Goal: Task Accomplishment & Management: Use online tool/utility

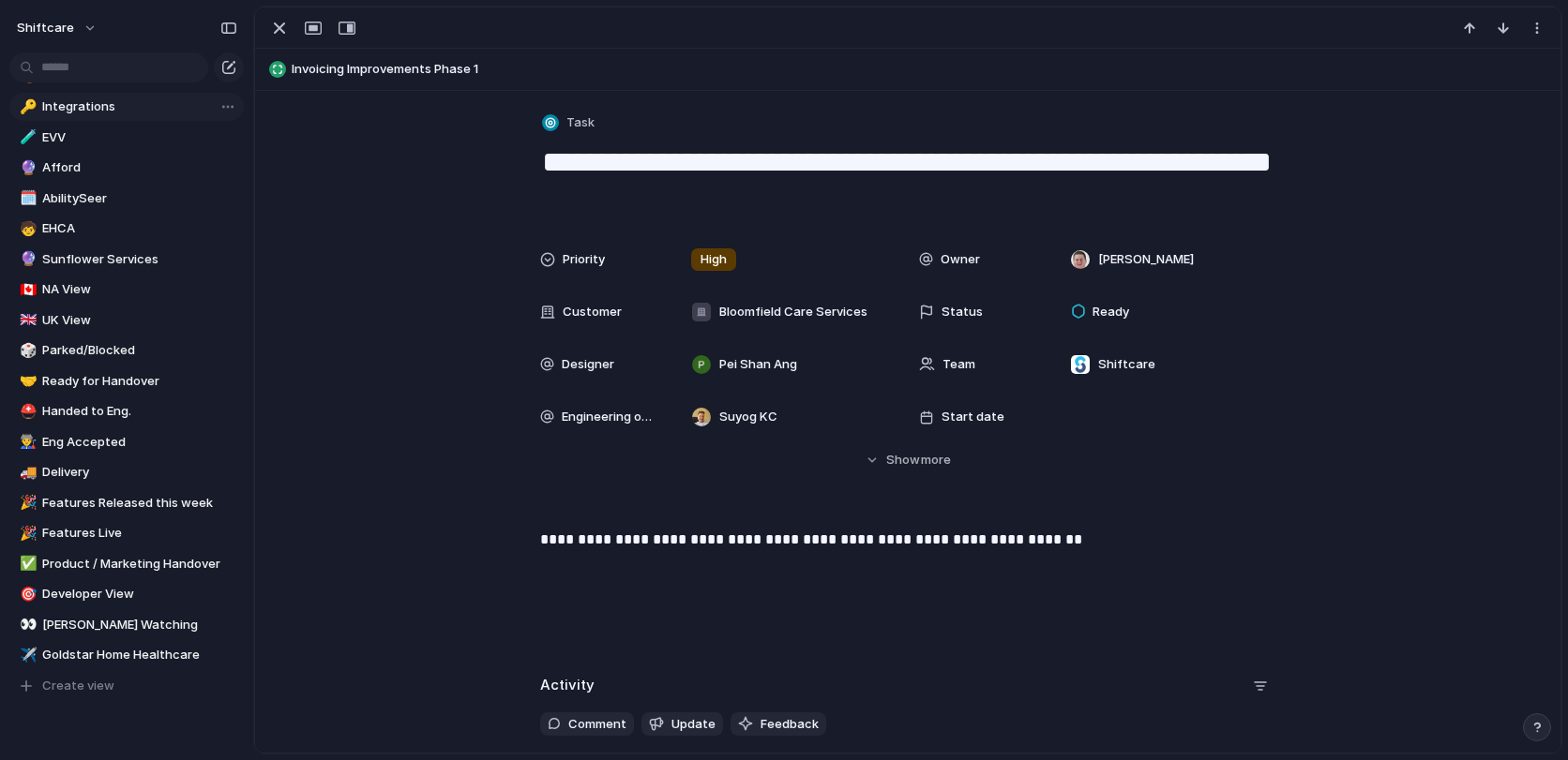
scroll to position [590, 0]
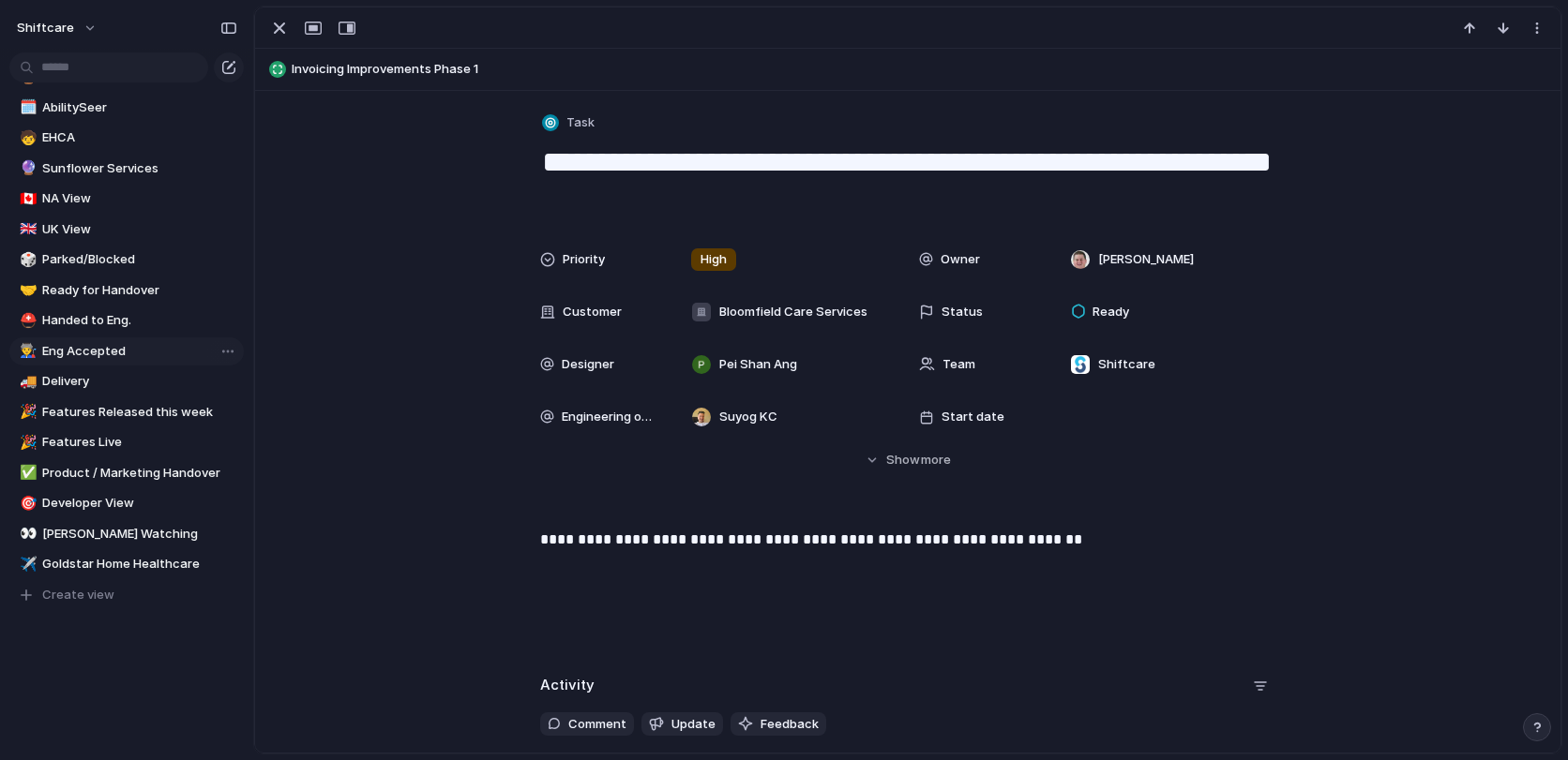
click at [108, 361] on link "👨‍🏭 Eng Accepted" at bounding box center [126, 351] width 234 height 28
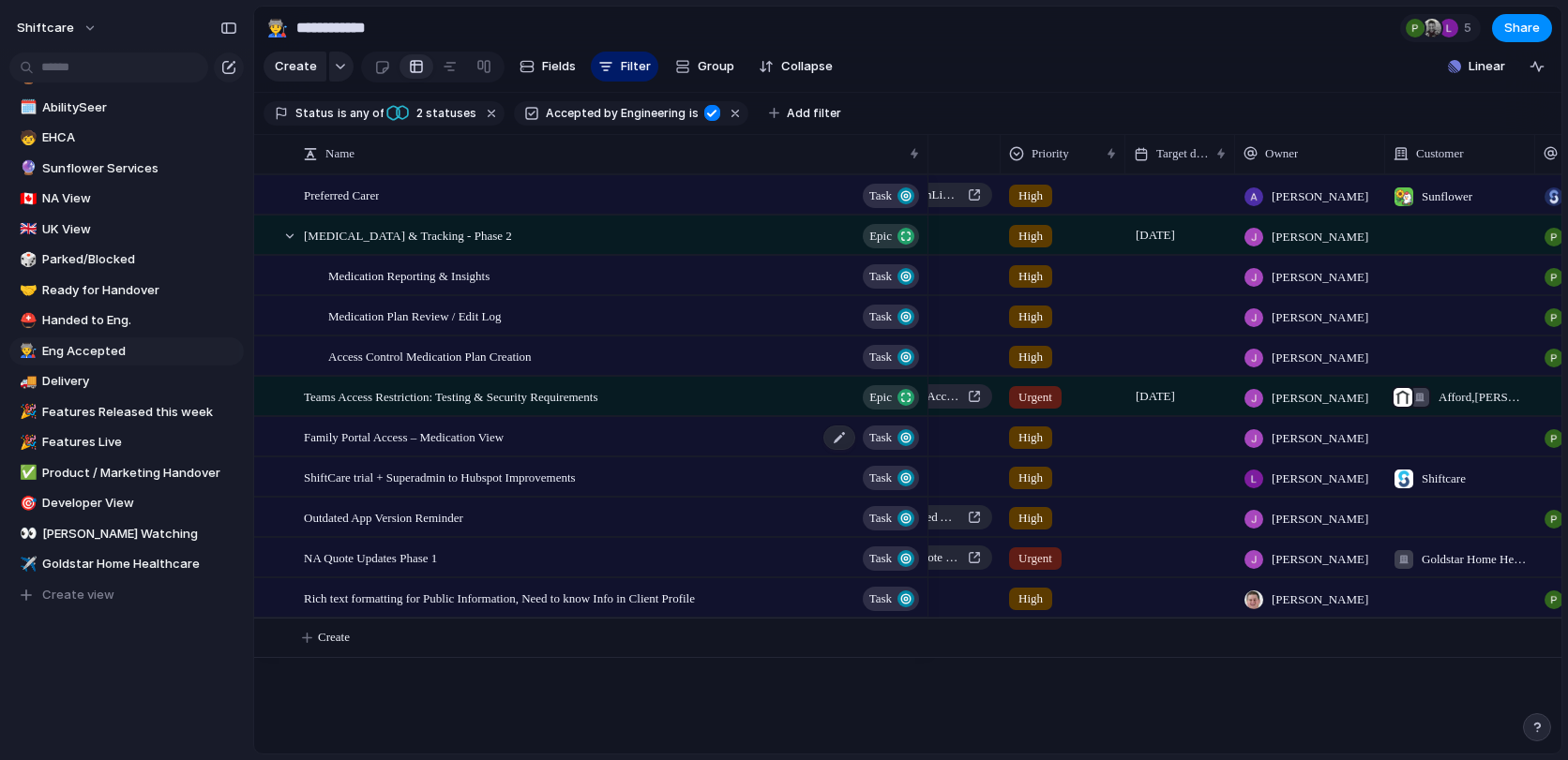
scroll to position [0, 452]
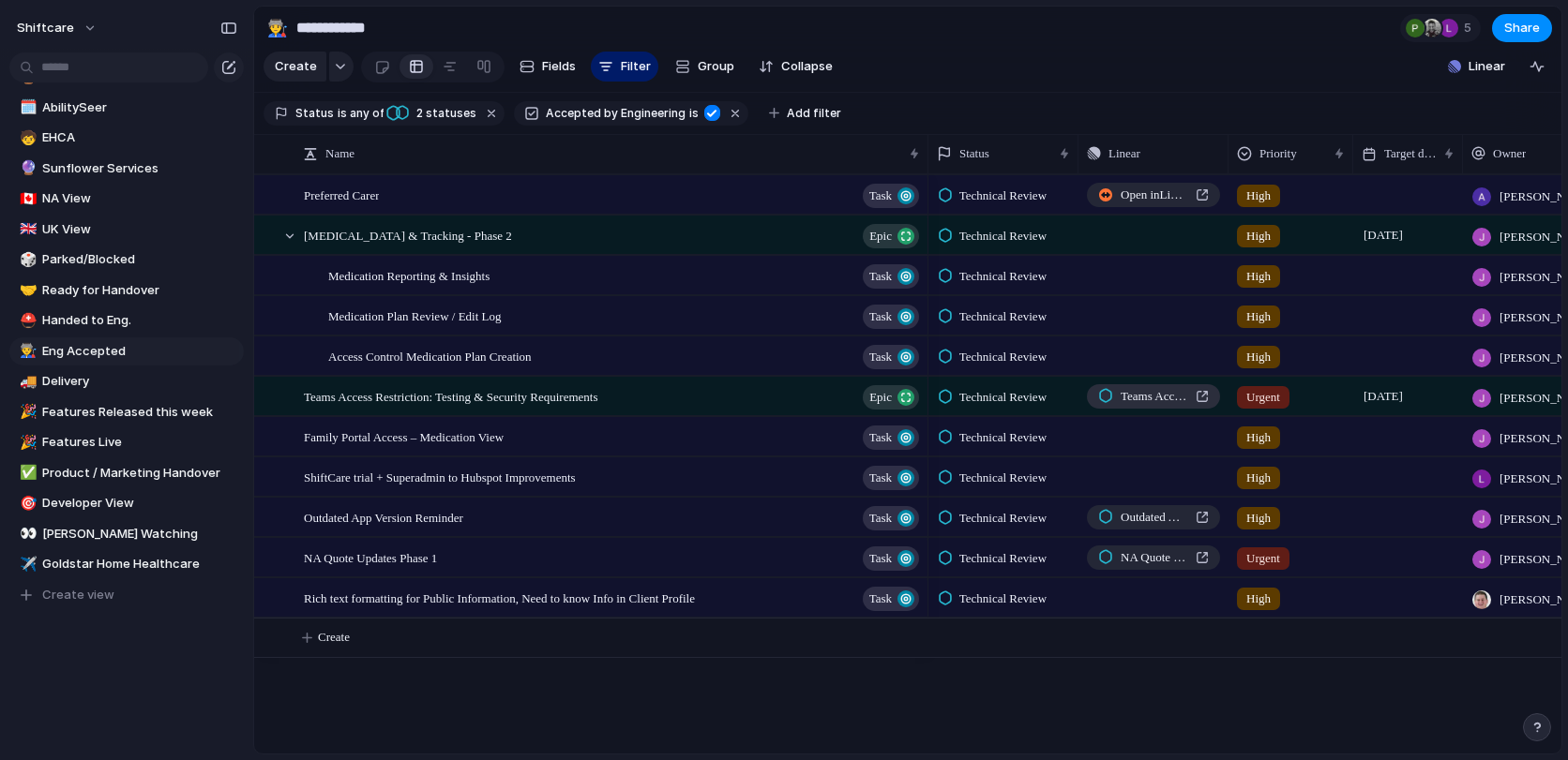
click at [1136, 393] on span "Teams Access Restriction: Testing & Security Requirements" at bounding box center [1154, 396] width 68 height 19
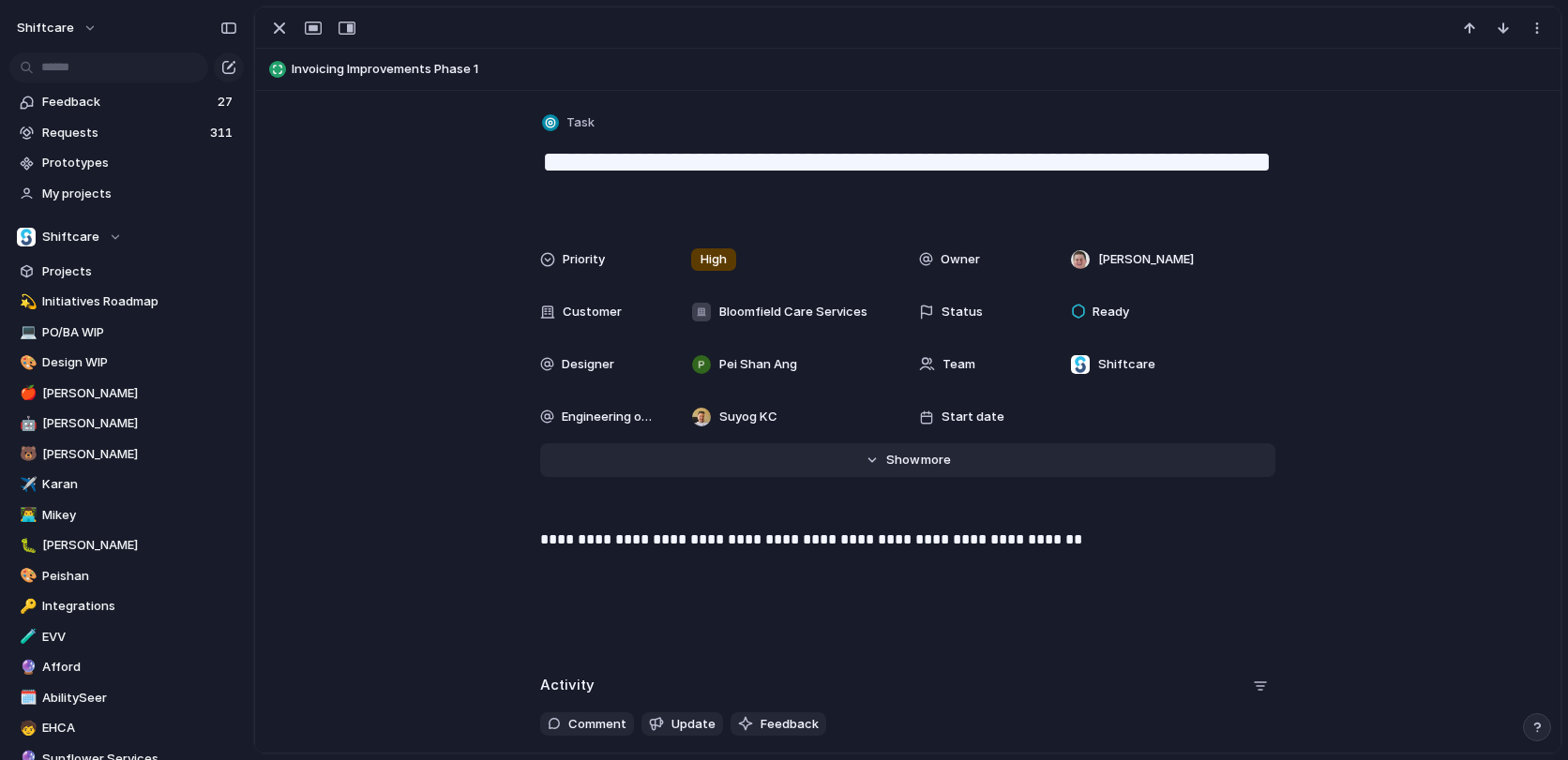
click at [937, 464] on span "more" at bounding box center [936, 460] width 30 height 19
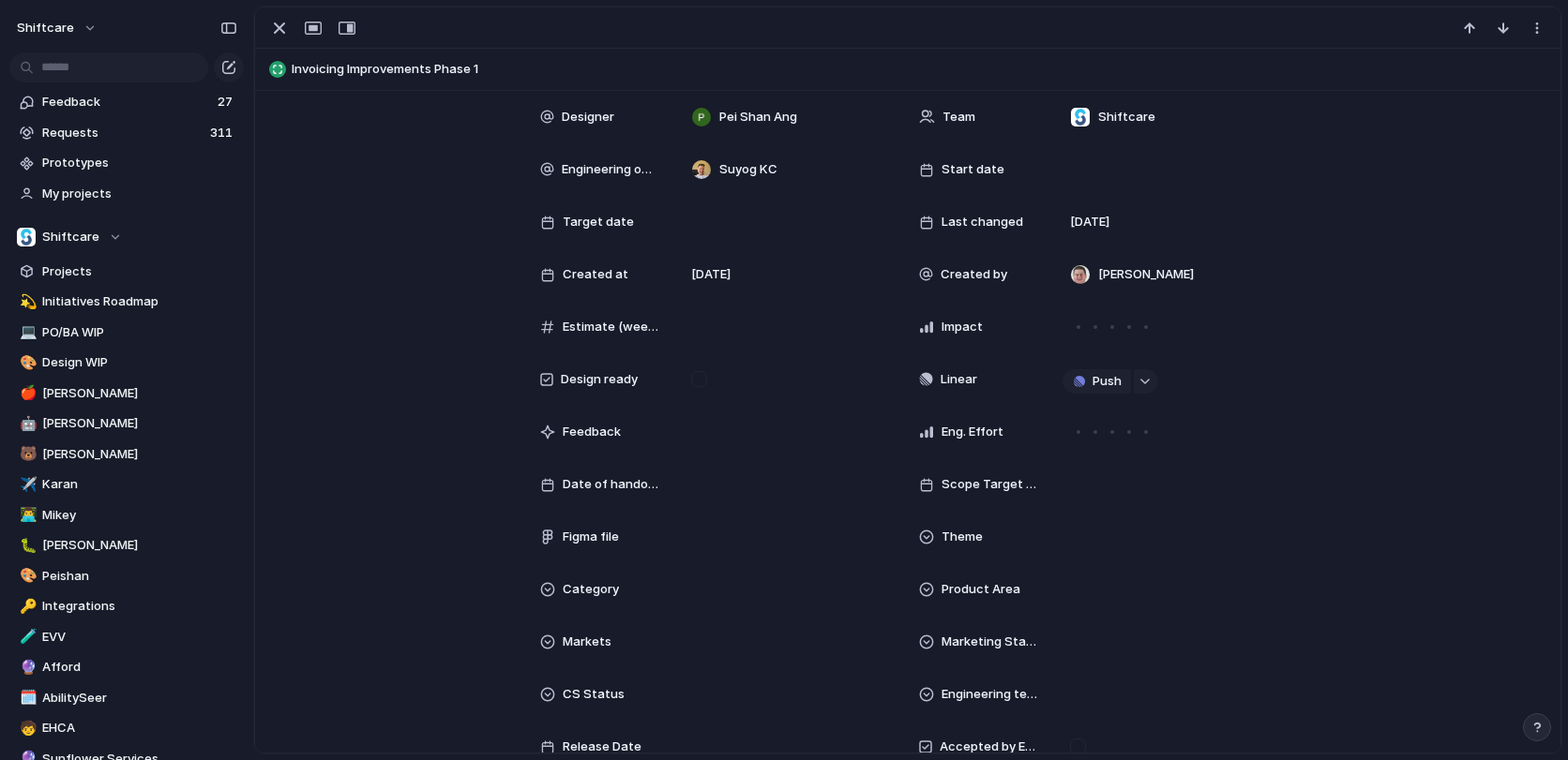
scroll to position [277, 0]
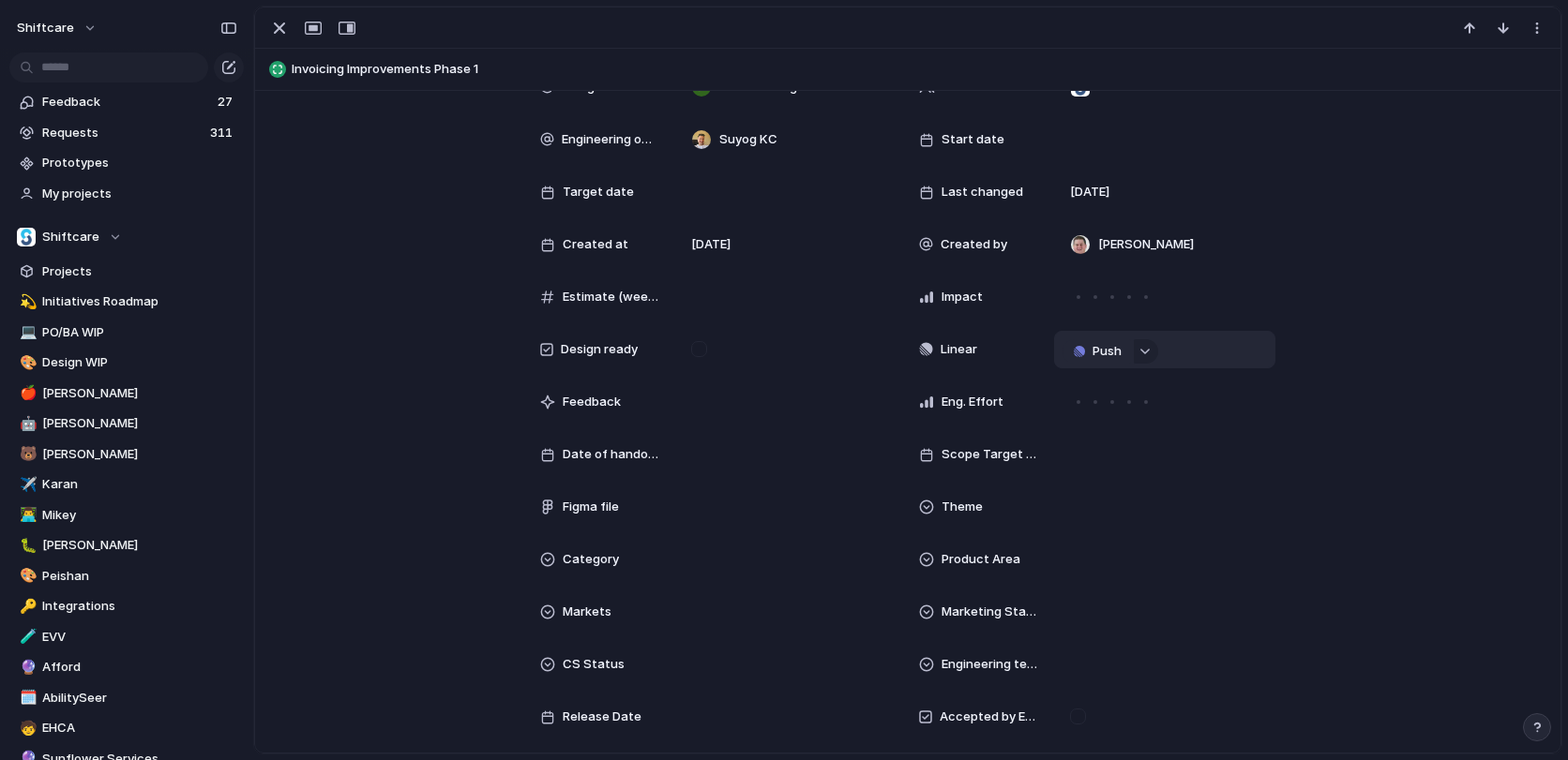
click at [1107, 348] on span "Push" at bounding box center [1106, 351] width 29 height 19
click at [923, 295] on div "Project Issue" at bounding box center [784, 380] width 1568 height 760
click at [1126, 358] on button "Push" at bounding box center [1096, 351] width 69 height 24
click at [1092, 423] on li "Issue" at bounding box center [1100, 417] width 107 height 30
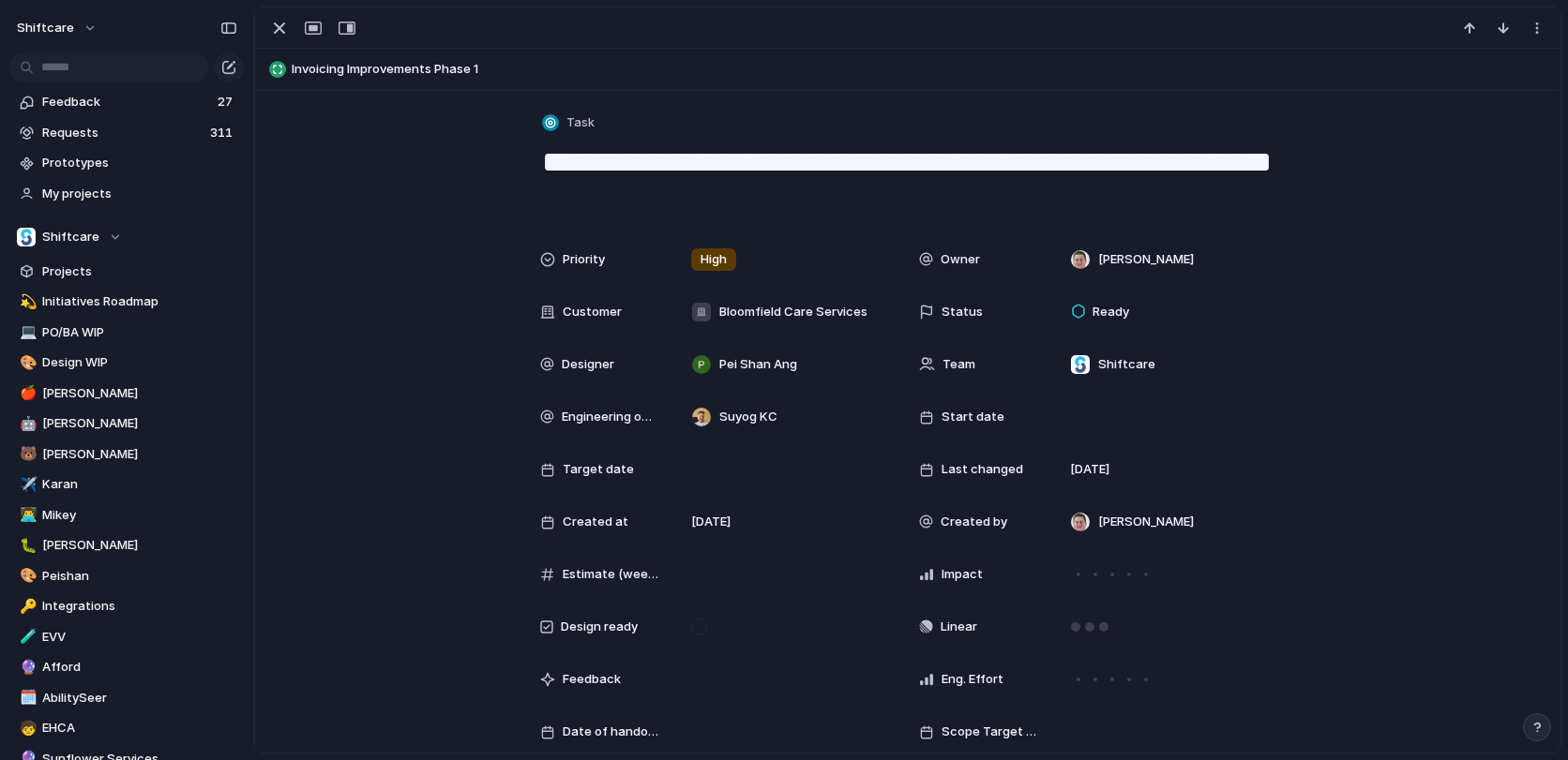
scroll to position [17, 0]
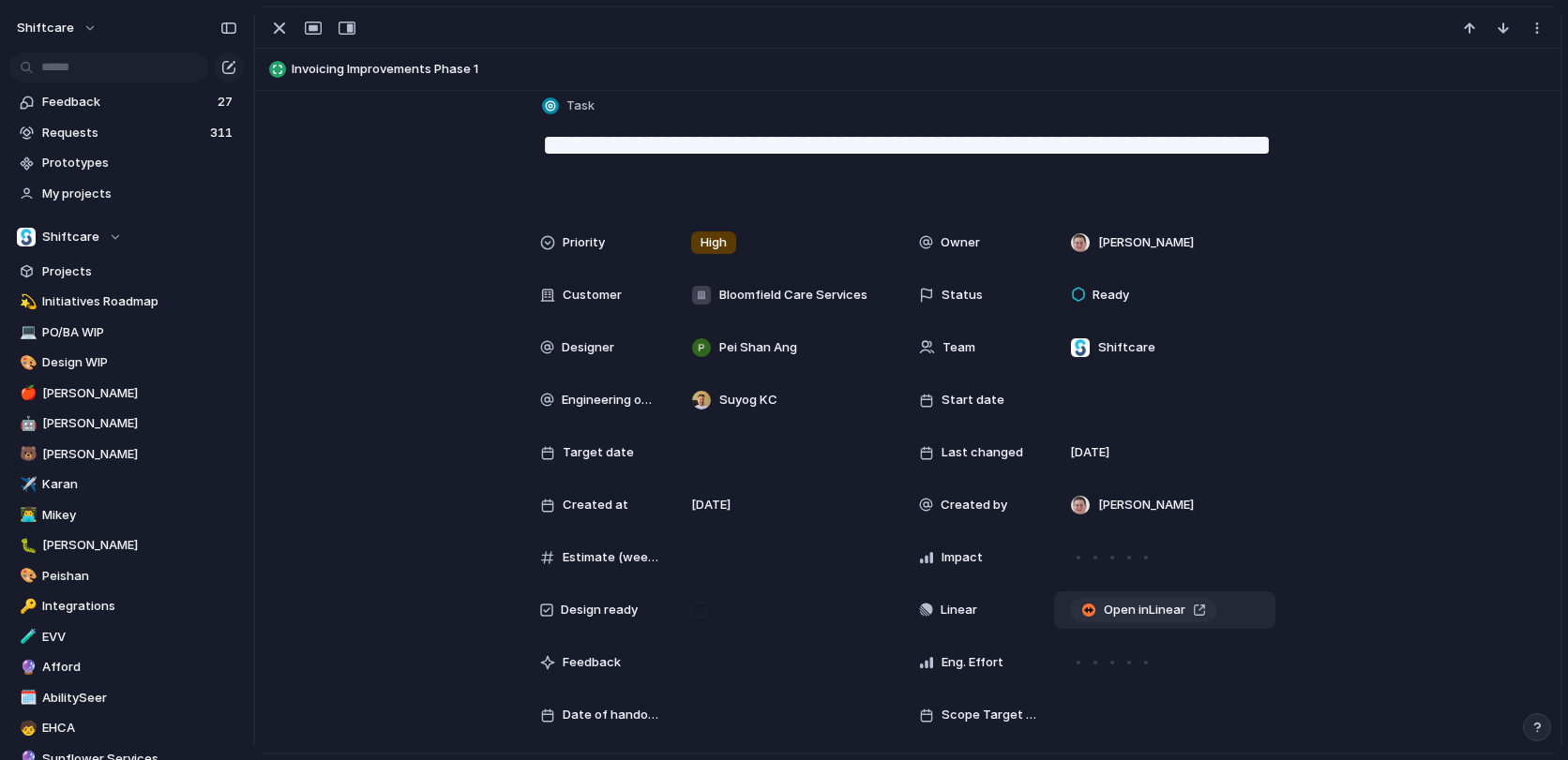
click at [1135, 608] on span "Open in Linear" at bounding box center [1144, 609] width 82 height 19
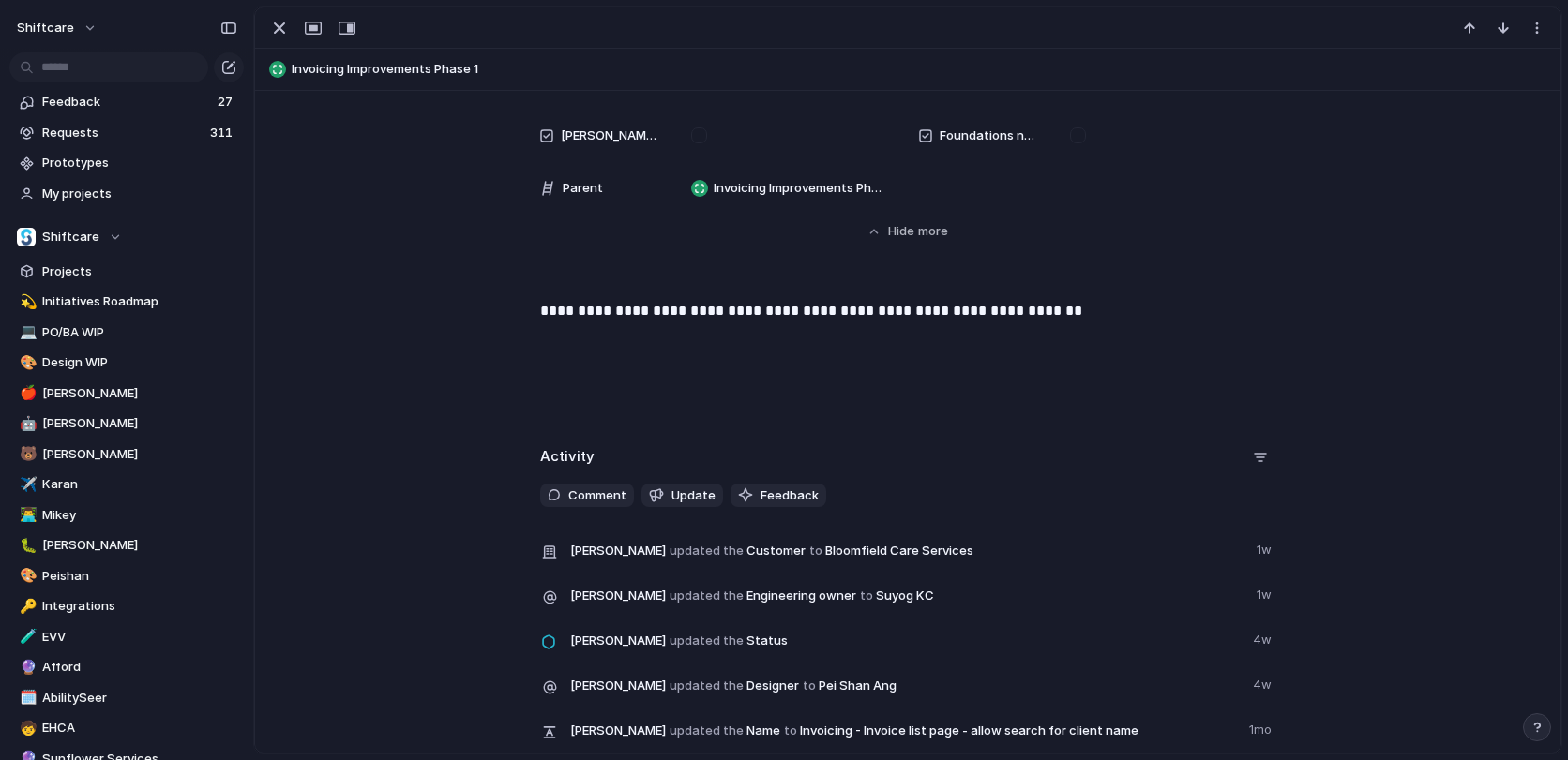
scroll to position [998, 0]
click at [896, 231] on span "Show" at bounding box center [905, 232] width 34 height 19
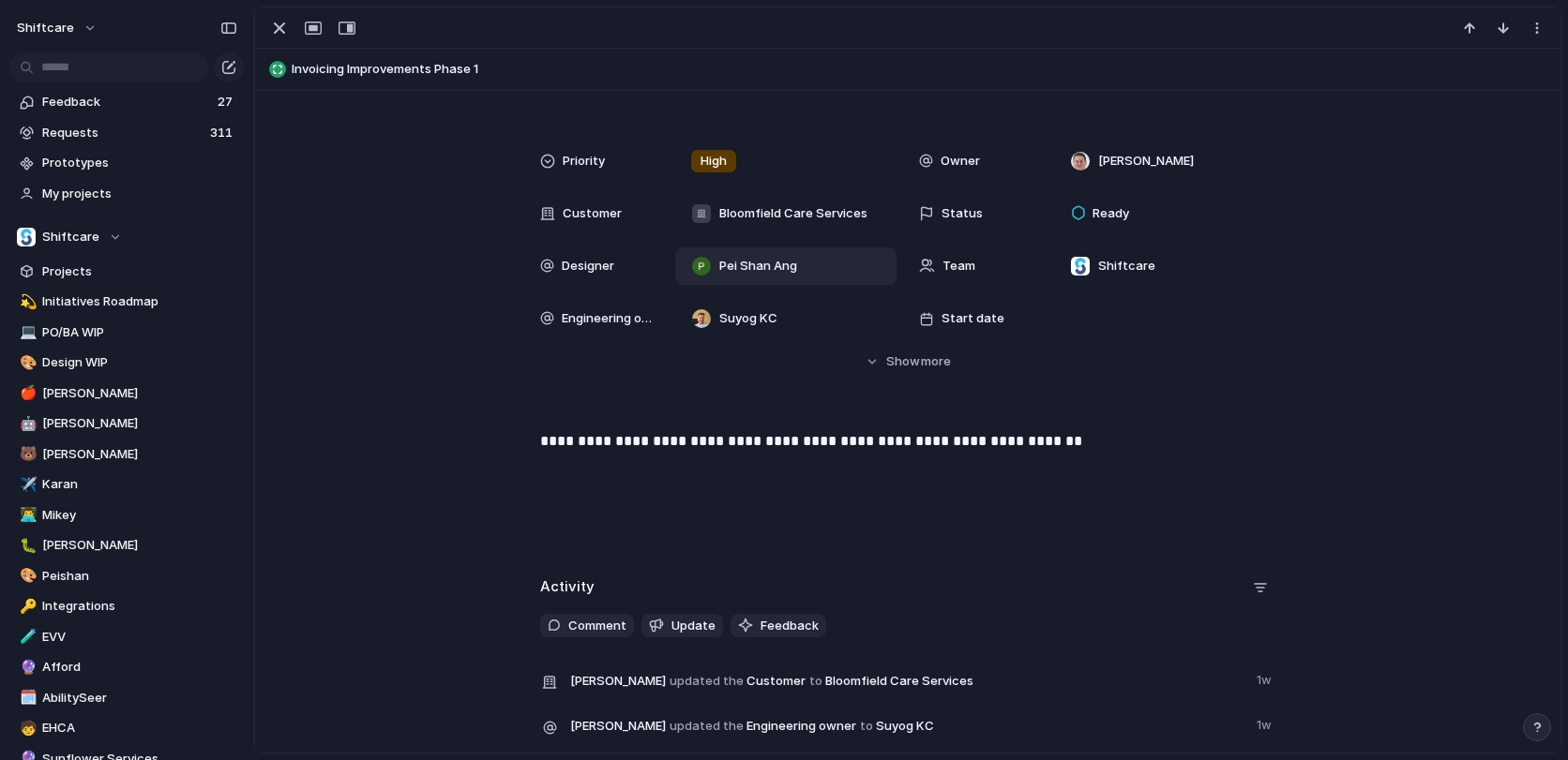
scroll to position [63, 0]
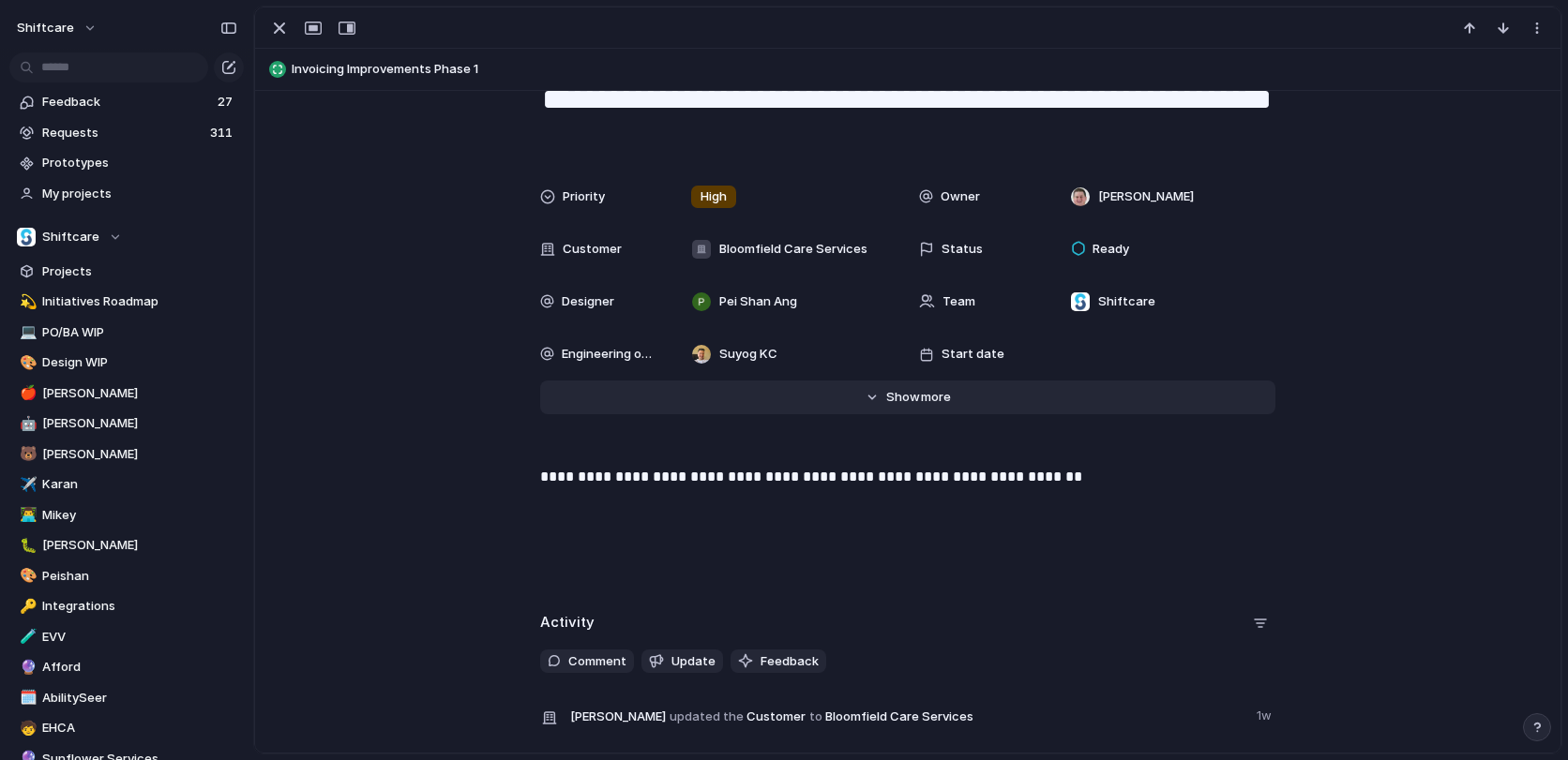
click at [920, 411] on button "Hide Show more" at bounding box center [907, 398] width 735 height 34
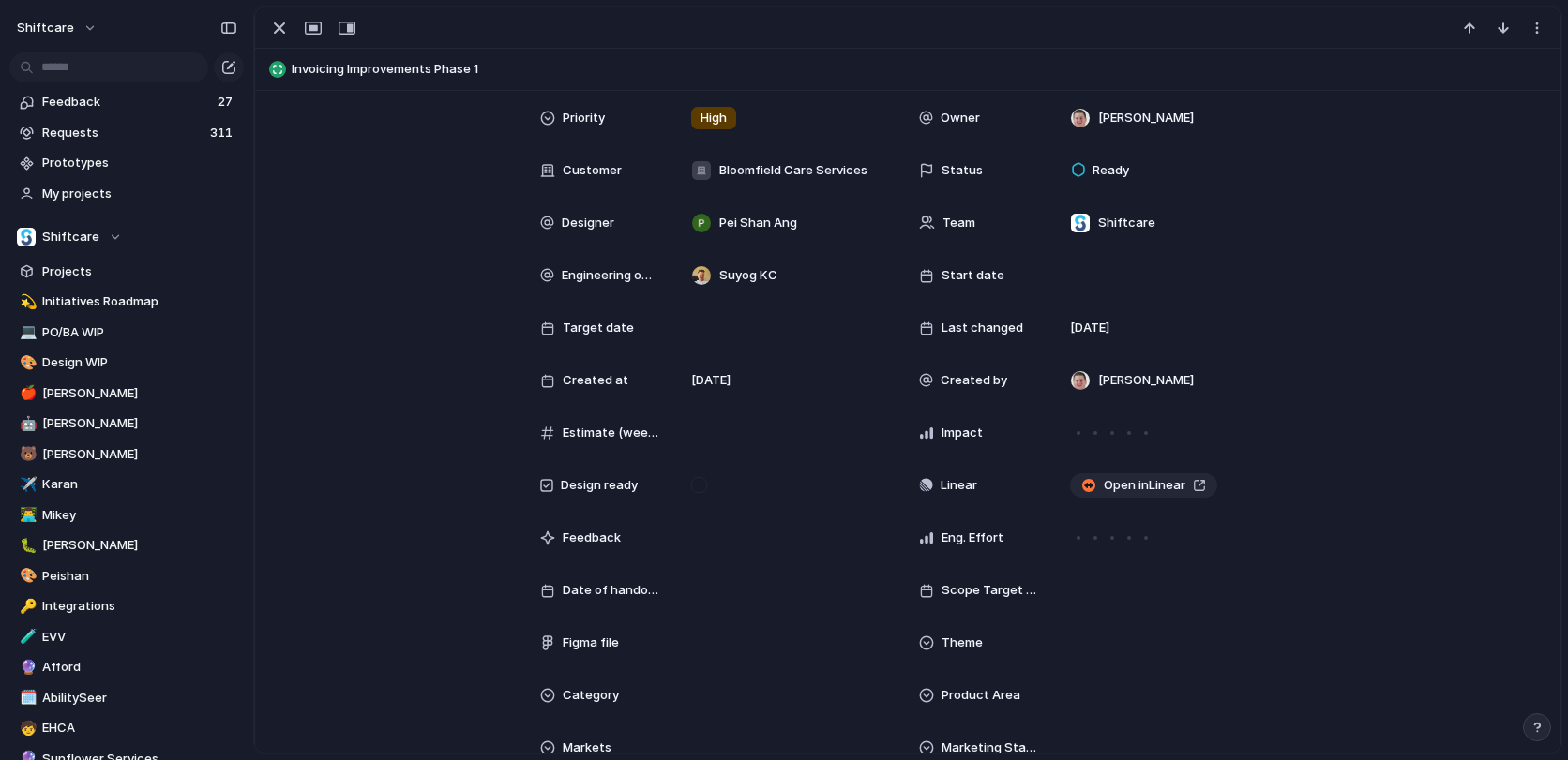
scroll to position [0, 0]
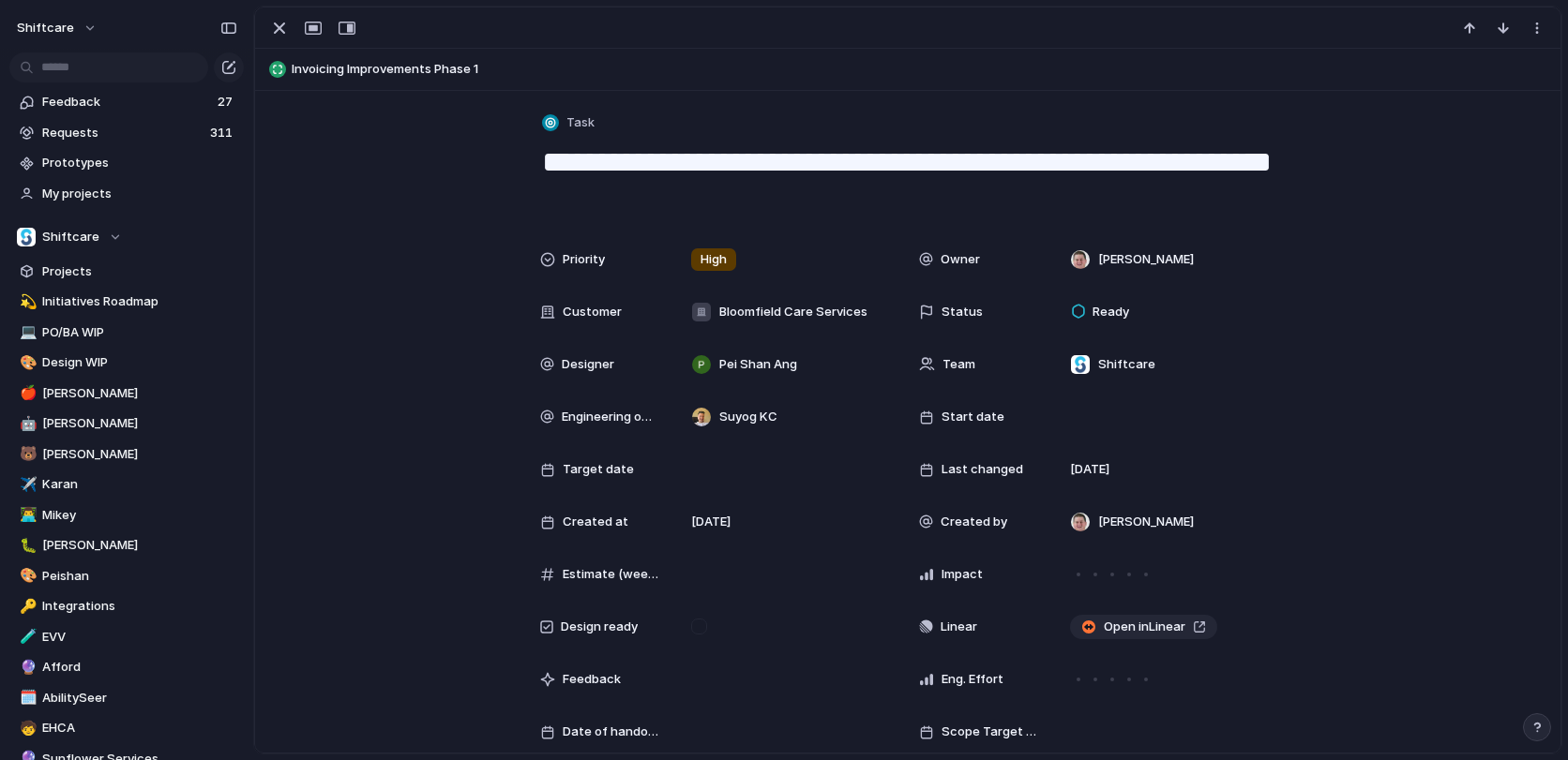
click at [1290, 547] on div "Unlink" at bounding box center [784, 380] width 1568 height 760
click at [1191, 627] on link "Open in Linear" at bounding box center [1143, 627] width 148 height 24
click at [1253, 655] on span "Unlink" at bounding box center [1265, 653] width 36 height 19
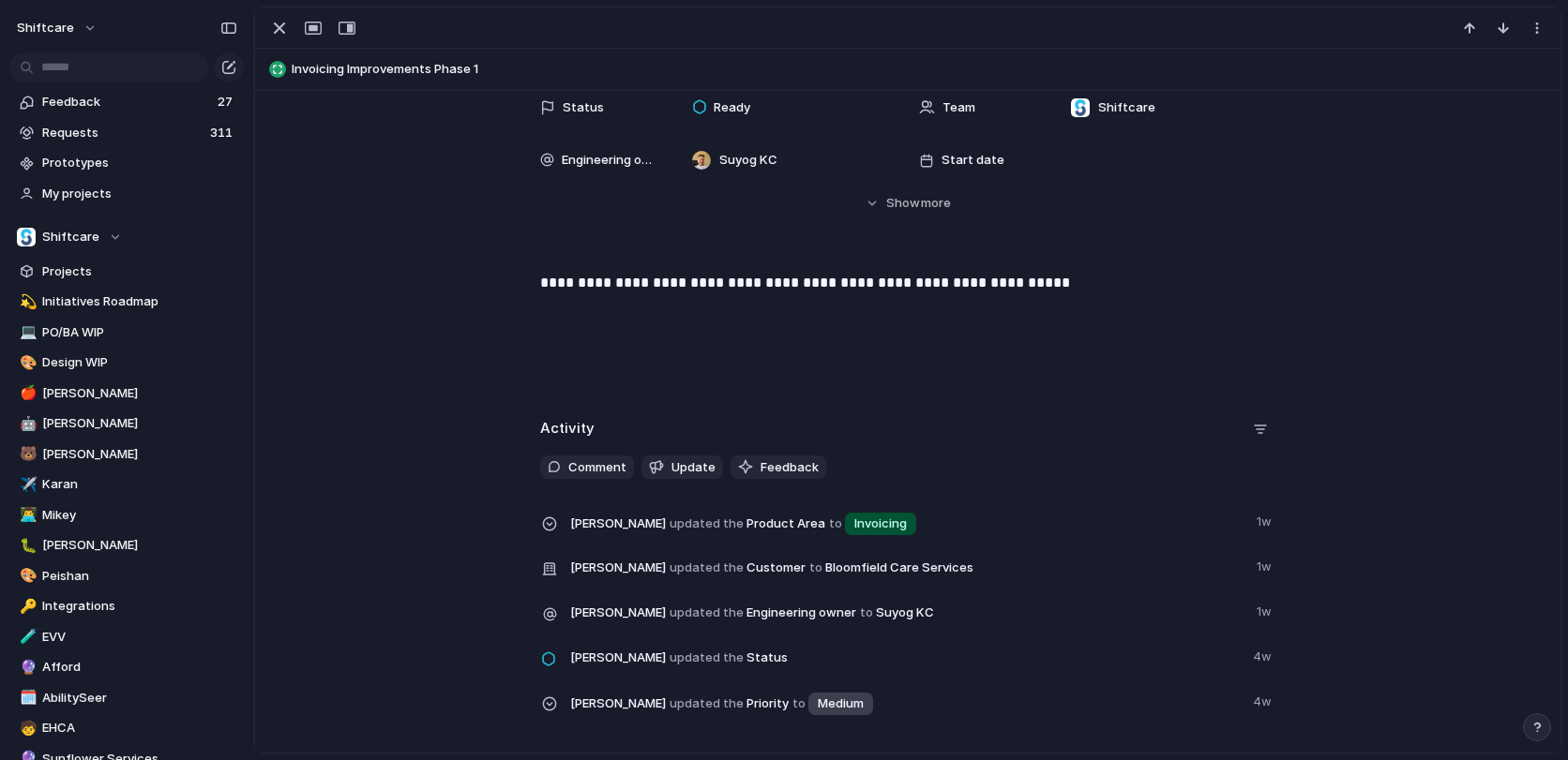
scroll to position [183, 0]
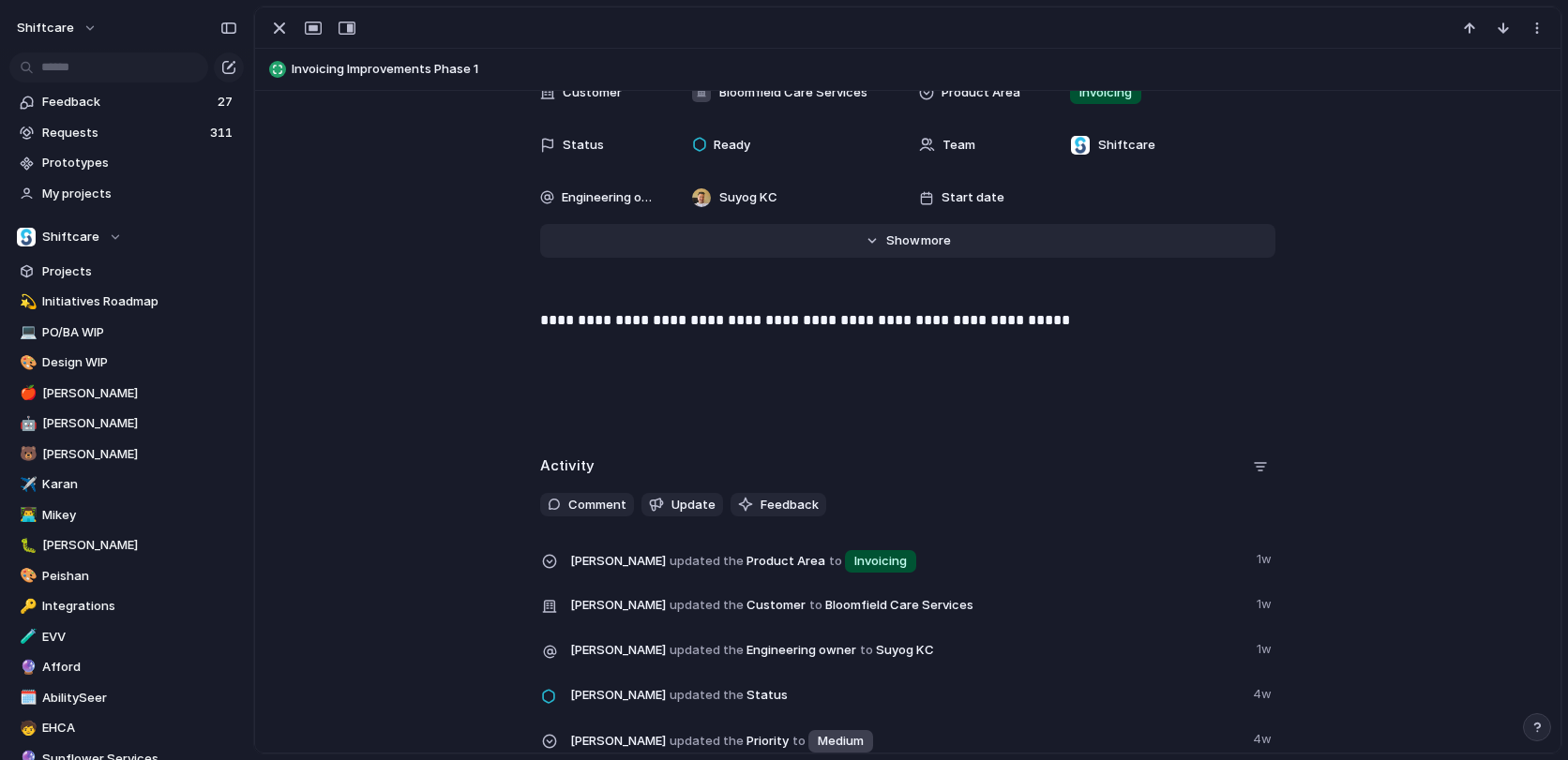
click at [886, 241] on span "Show" at bounding box center [903, 240] width 34 height 19
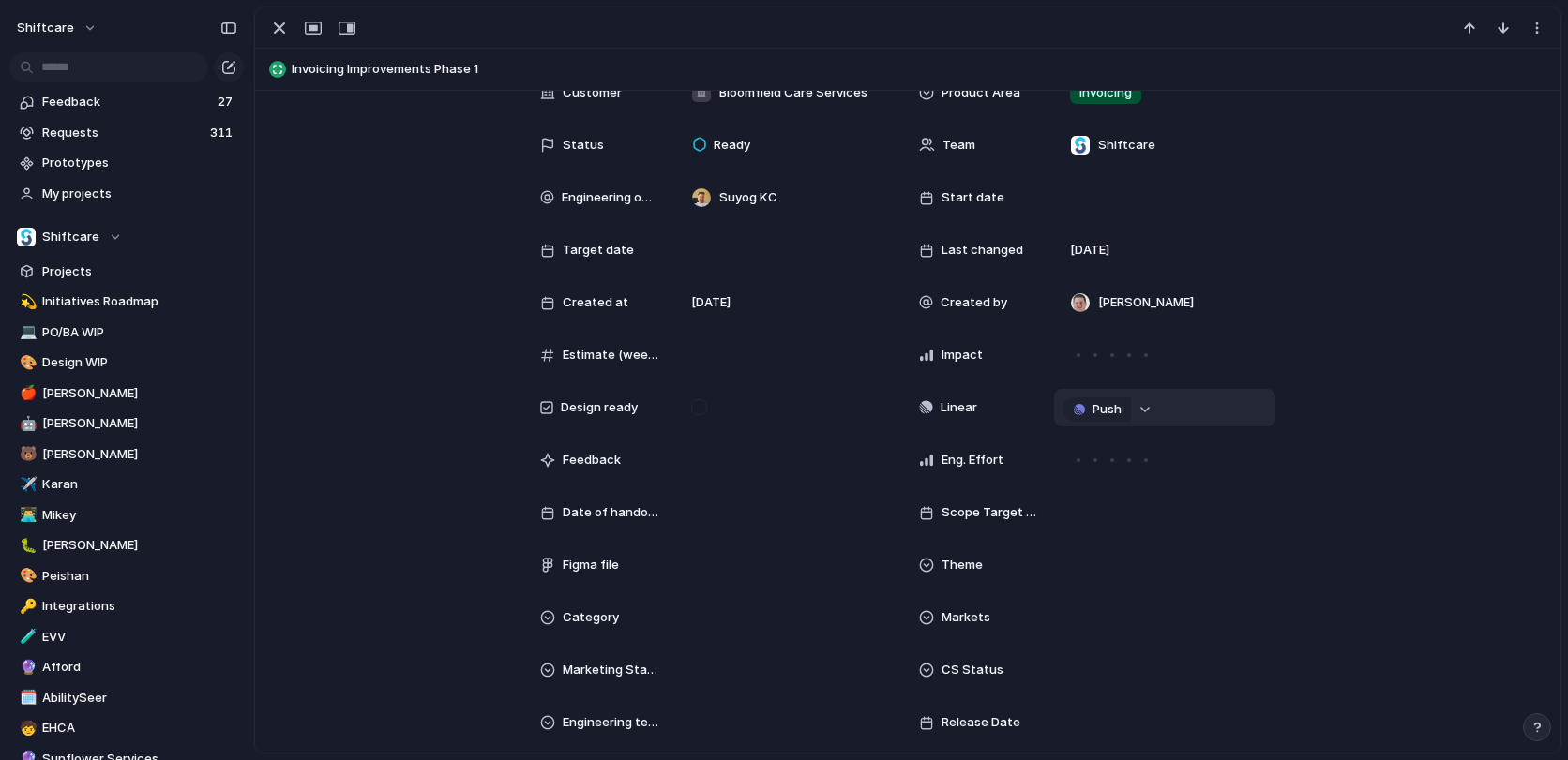
click at [1136, 411] on button "button" at bounding box center [1145, 410] width 24 height 24
click at [1107, 420] on div "Projects Issues QA for Care Plans Phase 1 SCHADS Award - Phase 3 QA for Cookies…" at bounding box center [784, 380] width 1568 height 760
click at [1103, 408] on span "Push" at bounding box center [1106, 409] width 29 height 19
click at [1087, 476] on li "Issue" at bounding box center [1100, 475] width 107 height 30
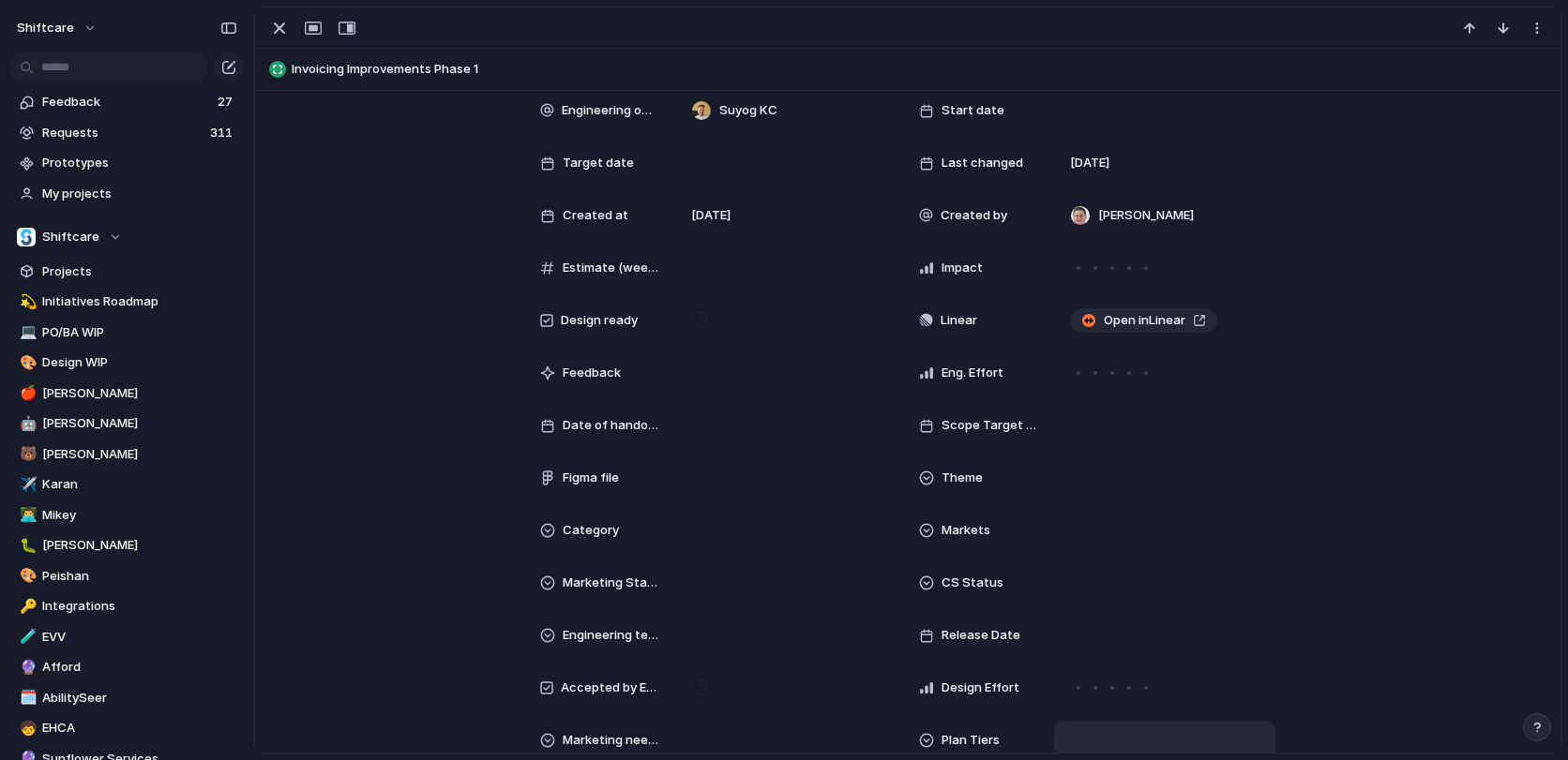
scroll to position [122, 0]
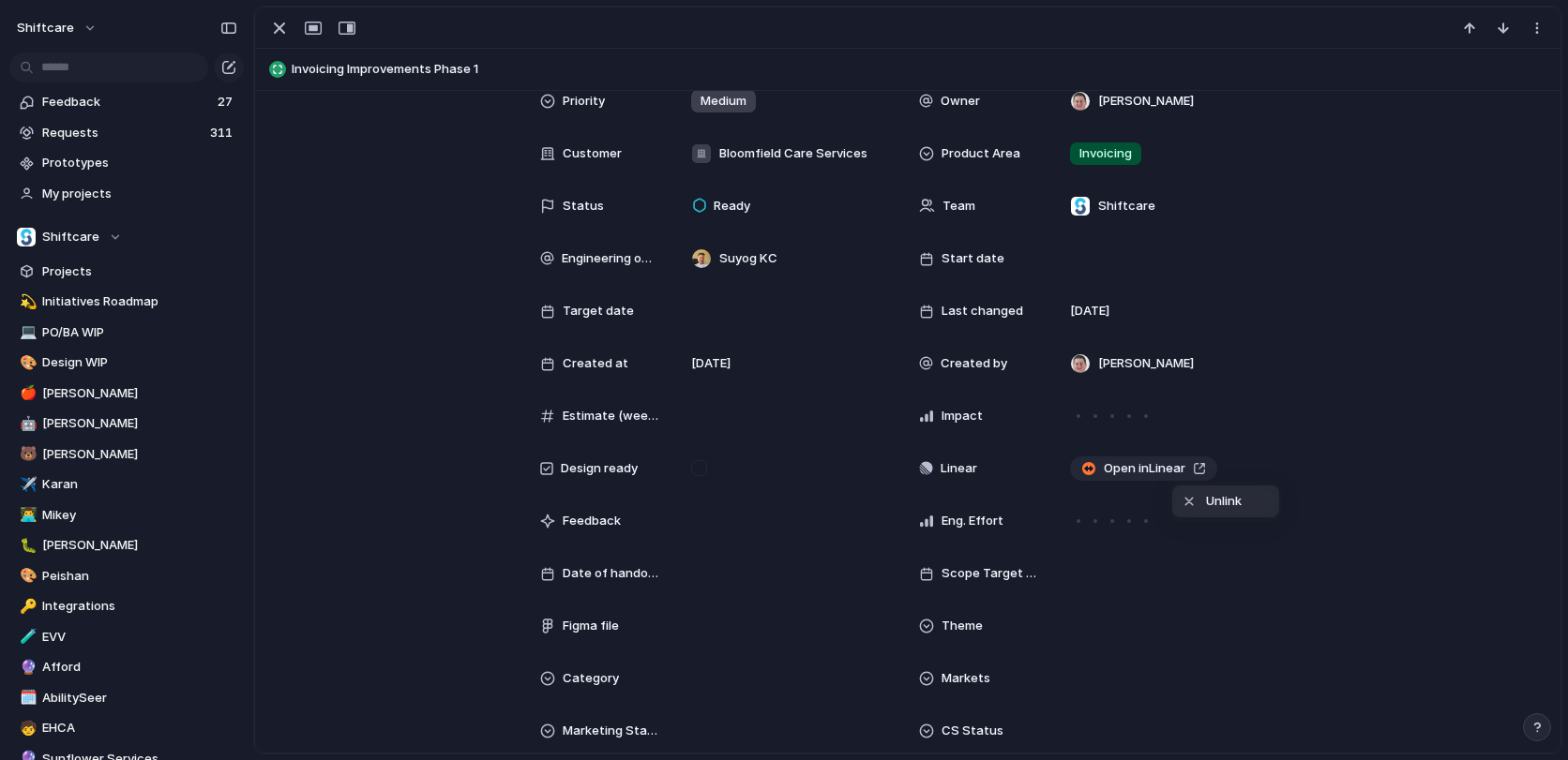
click at [1160, 482] on div "Unlink" at bounding box center [784, 380] width 1568 height 760
click at [1159, 469] on span "Open in Linear" at bounding box center [1144, 469] width 82 height 19
click at [1185, 493] on div at bounding box center [1179, 497] width 19 height 23
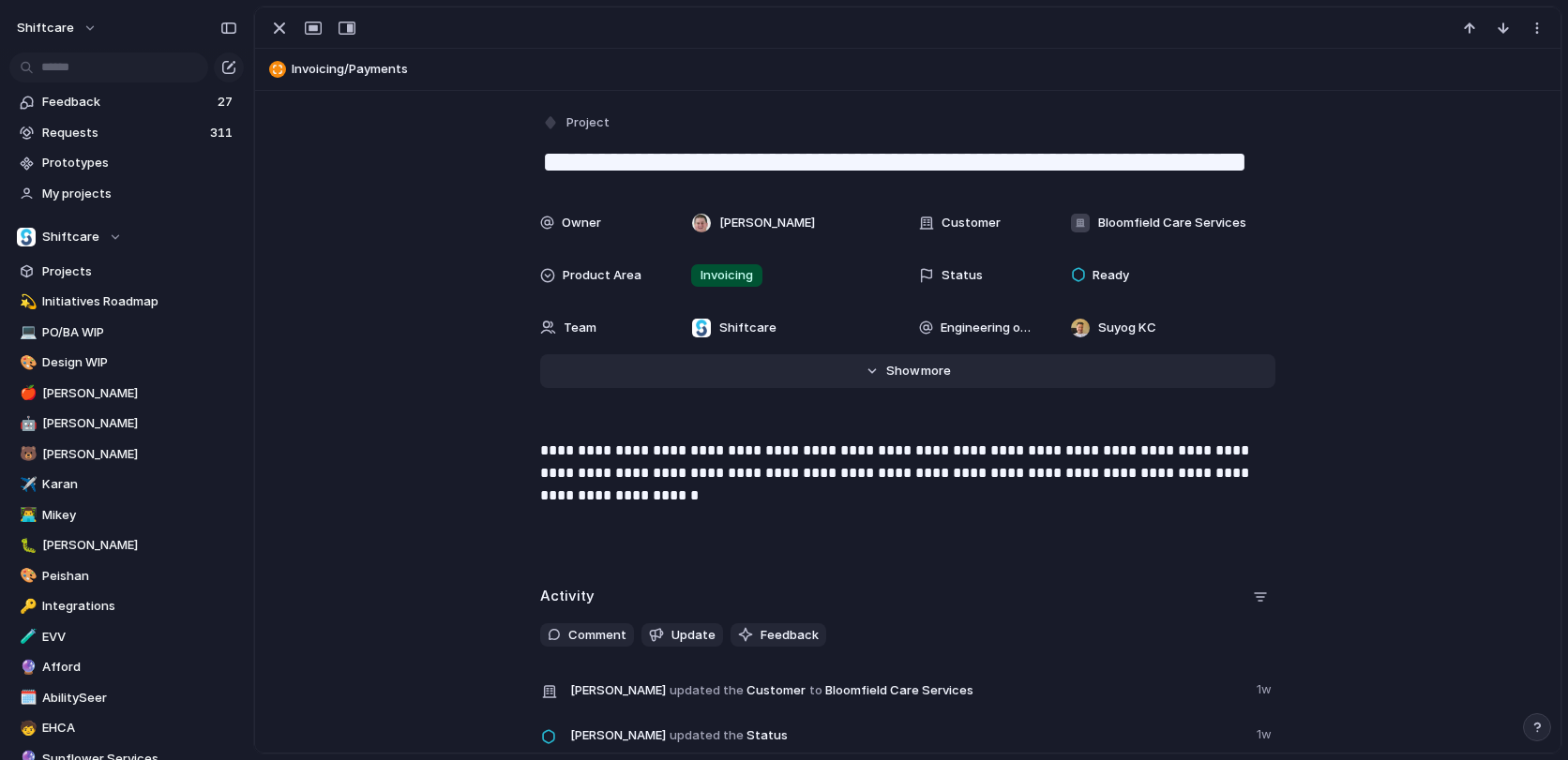
click at [938, 375] on span "more" at bounding box center [936, 371] width 30 height 19
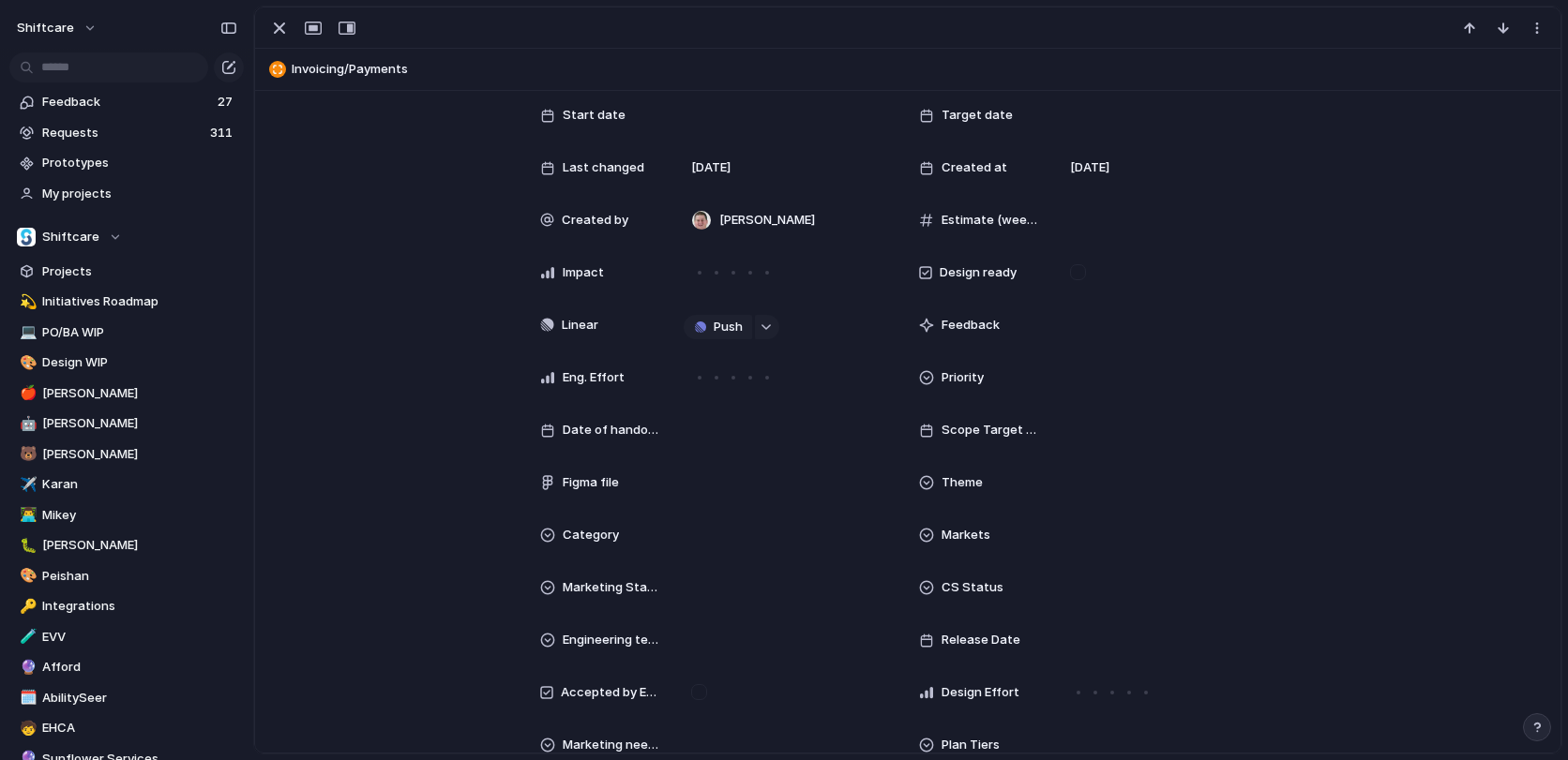
scroll to position [279, 0]
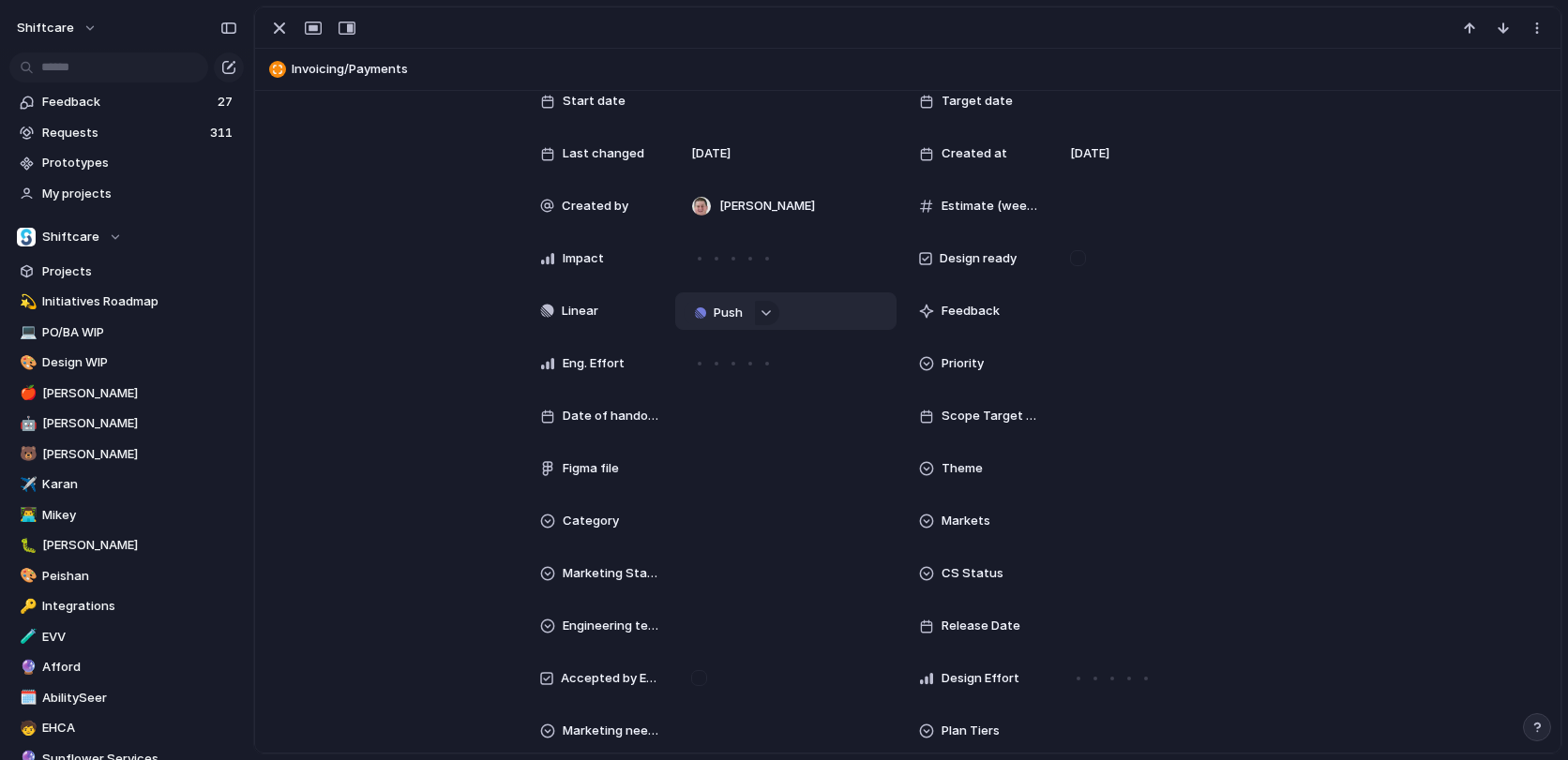
click at [723, 305] on span "Push" at bounding box center [727, 313] width 29 height 19
click at [710, 367] on li "Issue" at bounding box center [721, 379] width 107 height 30
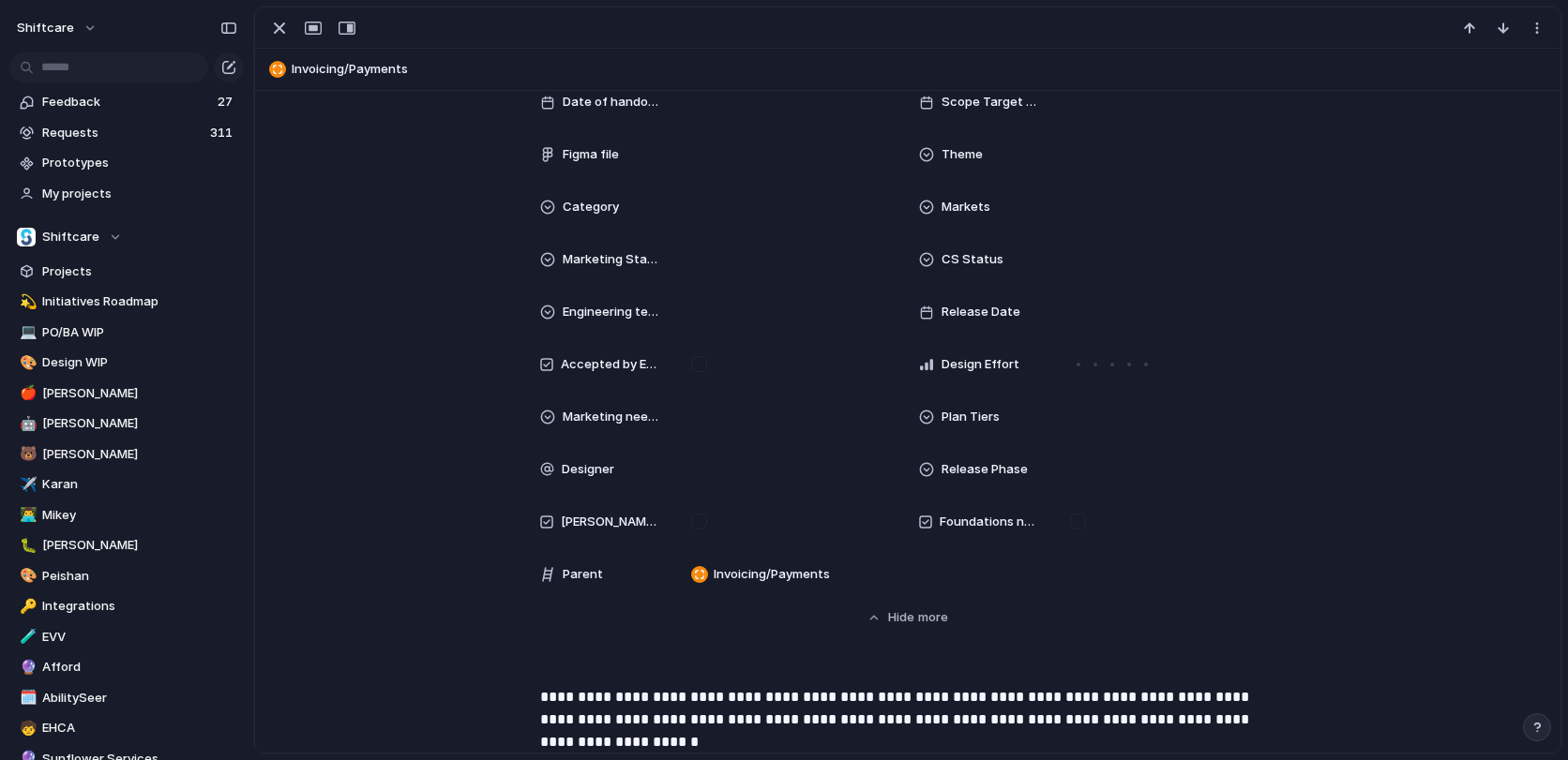
scroll to position [355, 0]
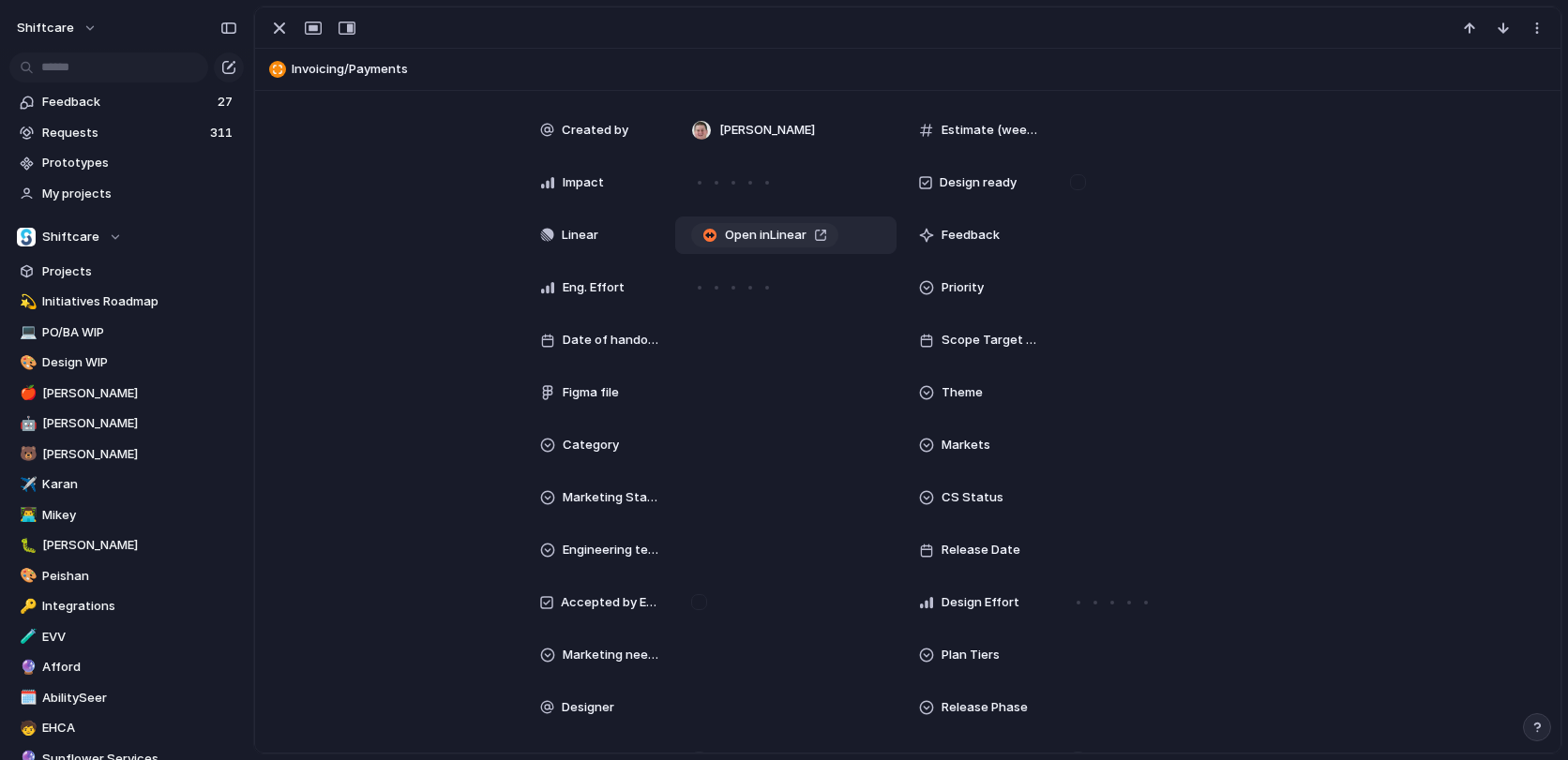
click at [792, 228] on span "Open in Linear" at bounding box center [766, 235] width 82 height 19
click at [774, 263] on div "Unlink" at bounding box center [786, 267] width 62 height 23
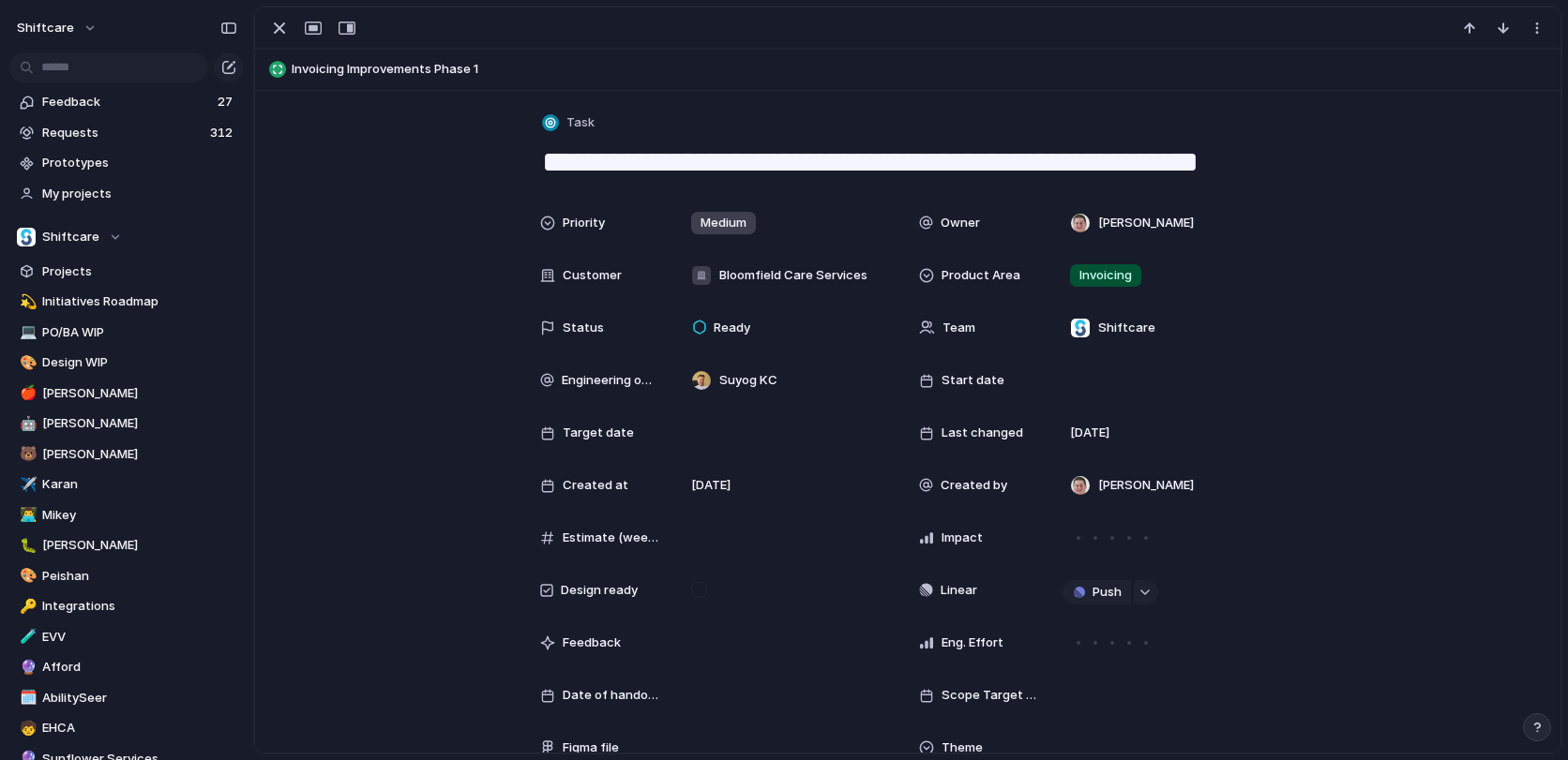
scroll to position [122, 0]
